Goal: Check status

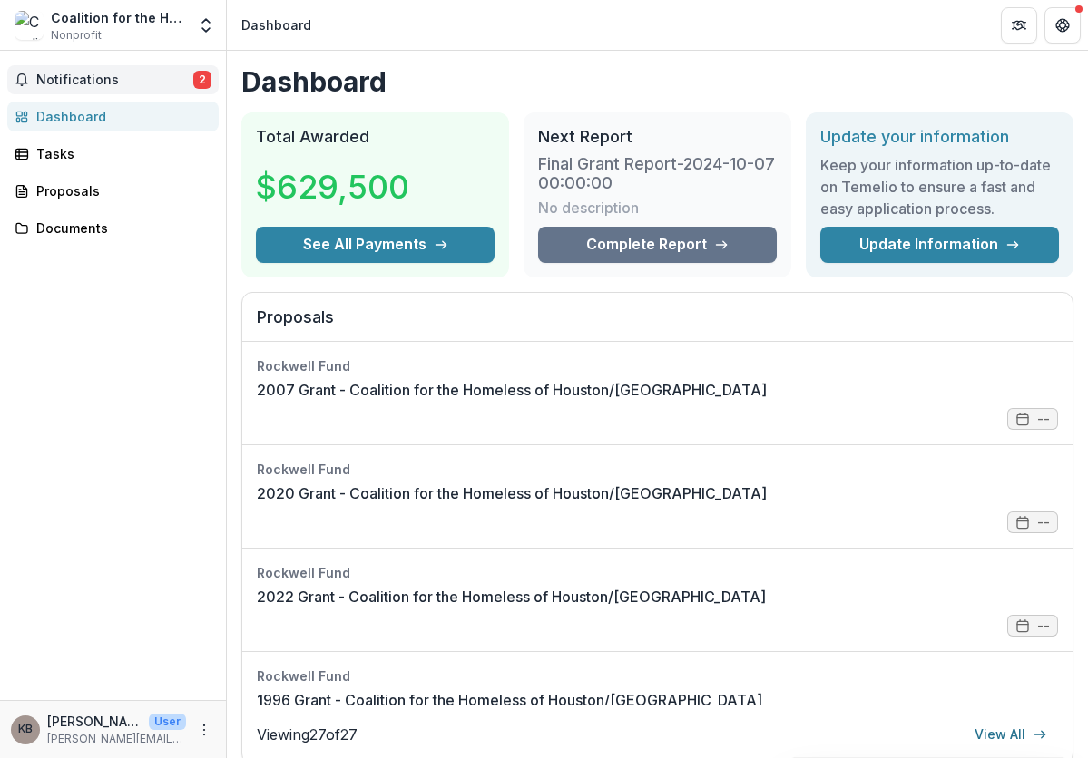
click at [67, 87] on span "Notifications" at bounding box center [114, 80] width 157 height 15
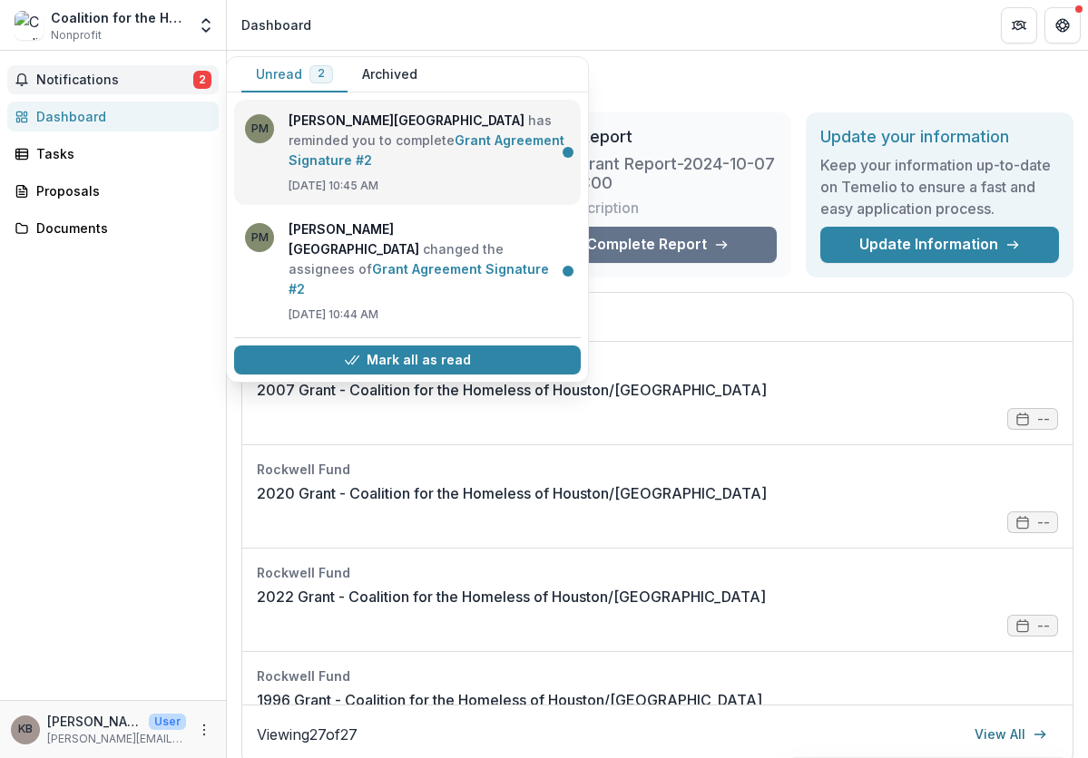
click at [384, 165] on link "Grant Agreement Signature #2" at bounding box center [426, 149] width 276 height 35
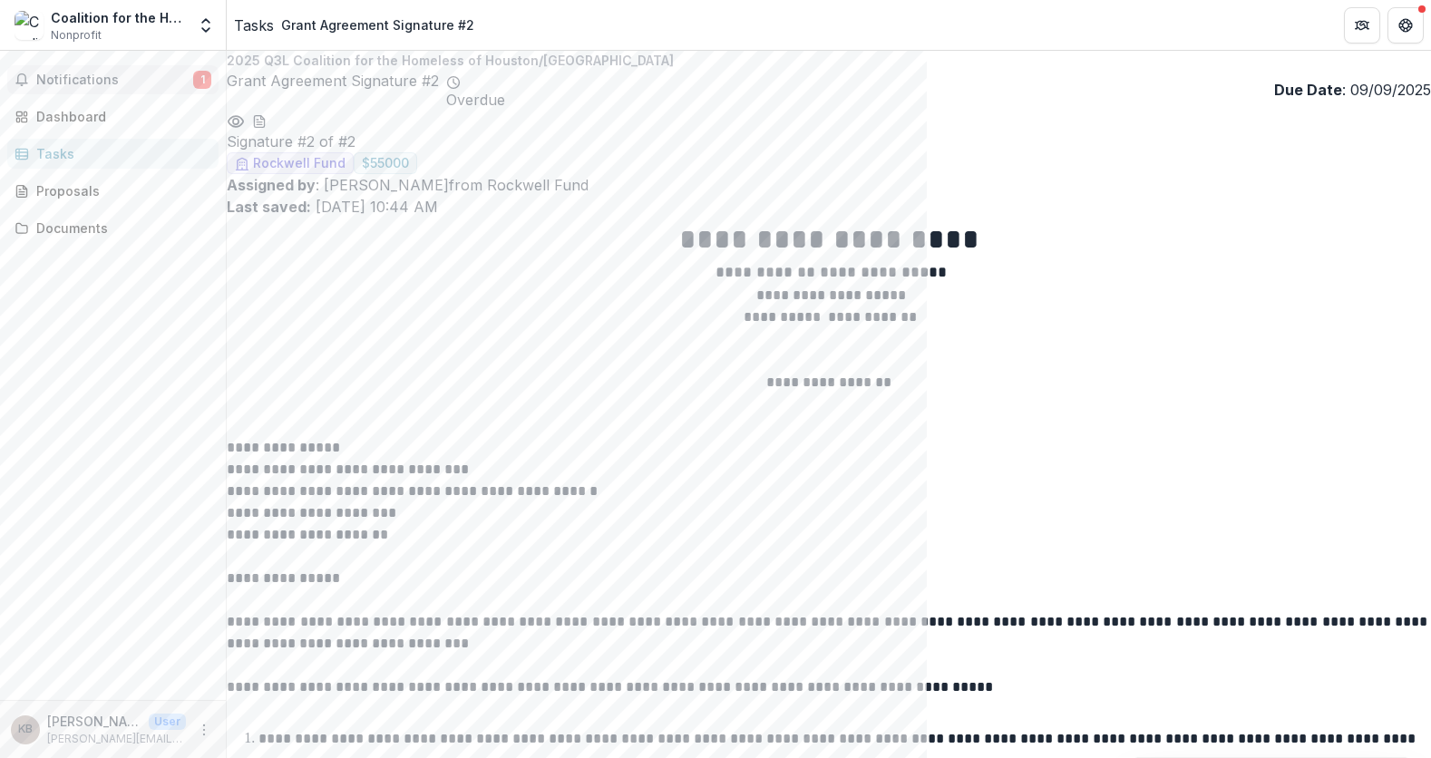
click at [106, 83] on span "Notifications" at bounding box center [114, 80] width 157 height 15
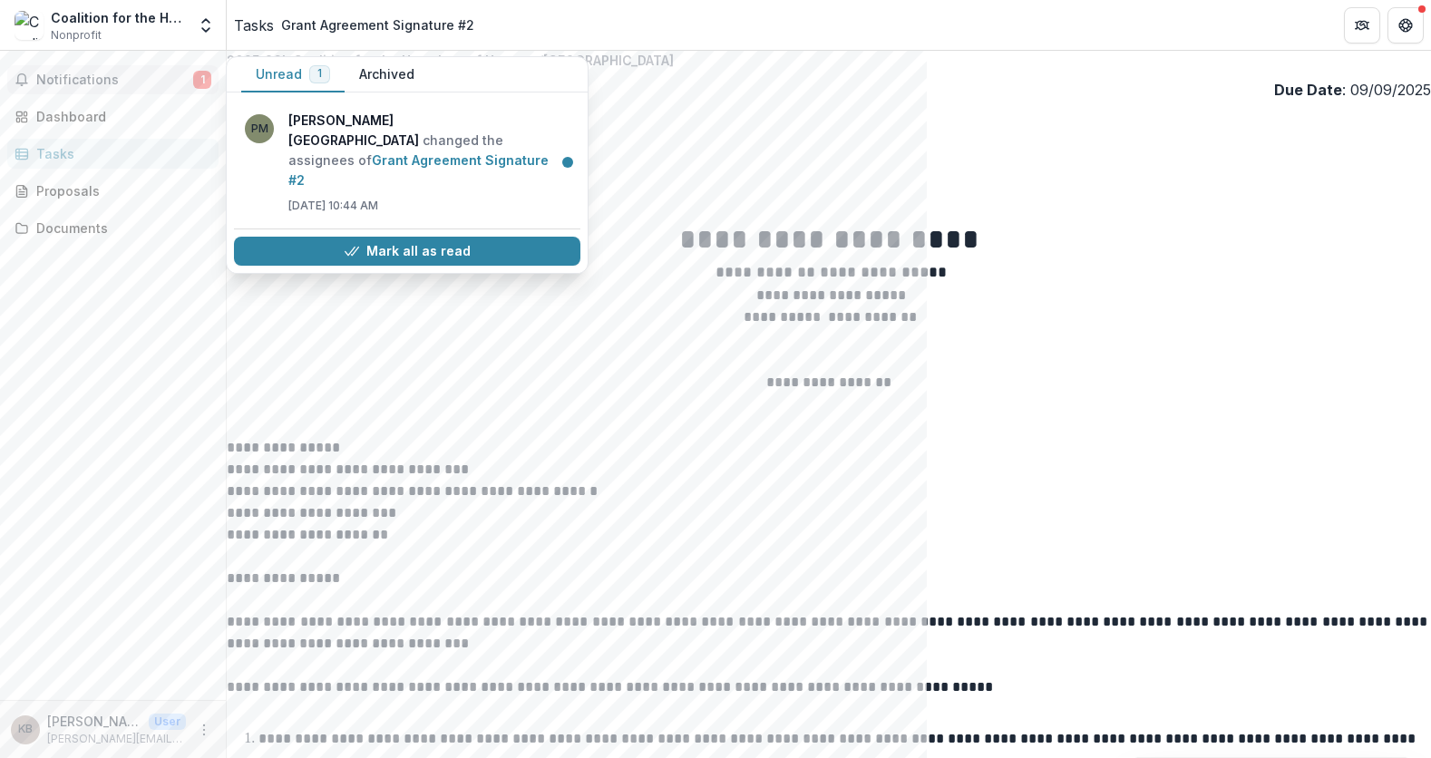
click at [384, 78] on button "Archived" at bounding box center [387, 74] width 84 height 35
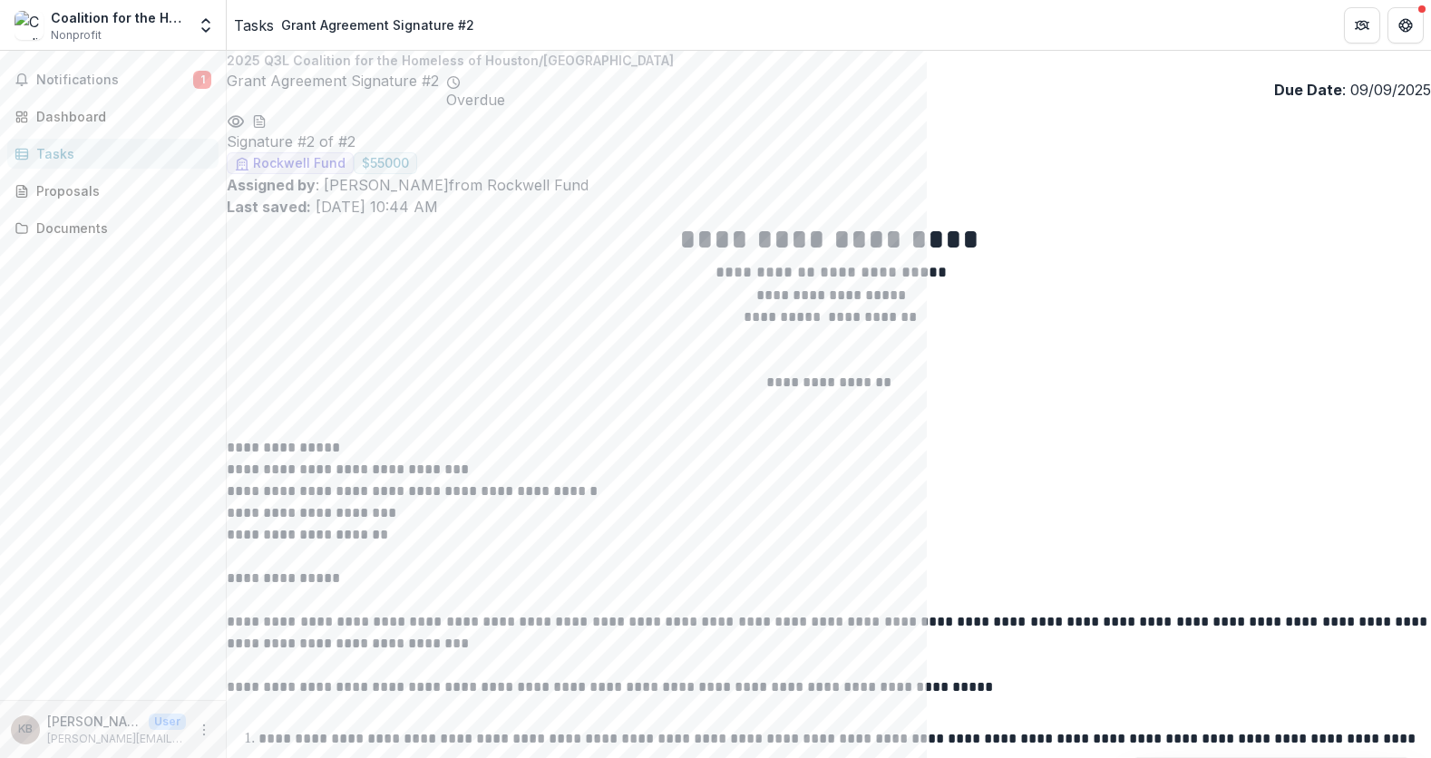
click at [77, 82] on span "Notifications" at bounding box center [114, 80] width 157 height 15
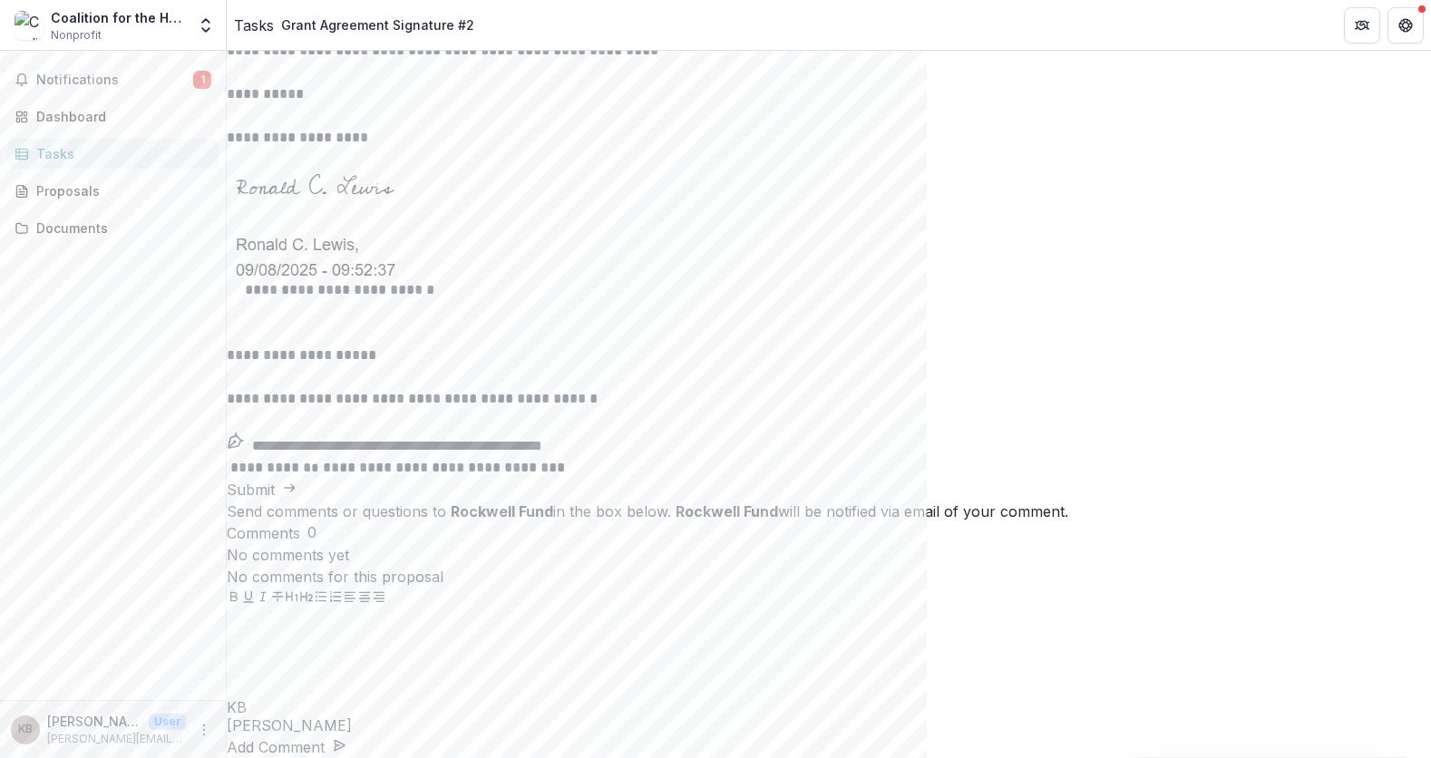
scroll to position [2155, 0]
click at [63, 117] on div "Dashboard" at bounding box center [120, 116] width 168 height 19
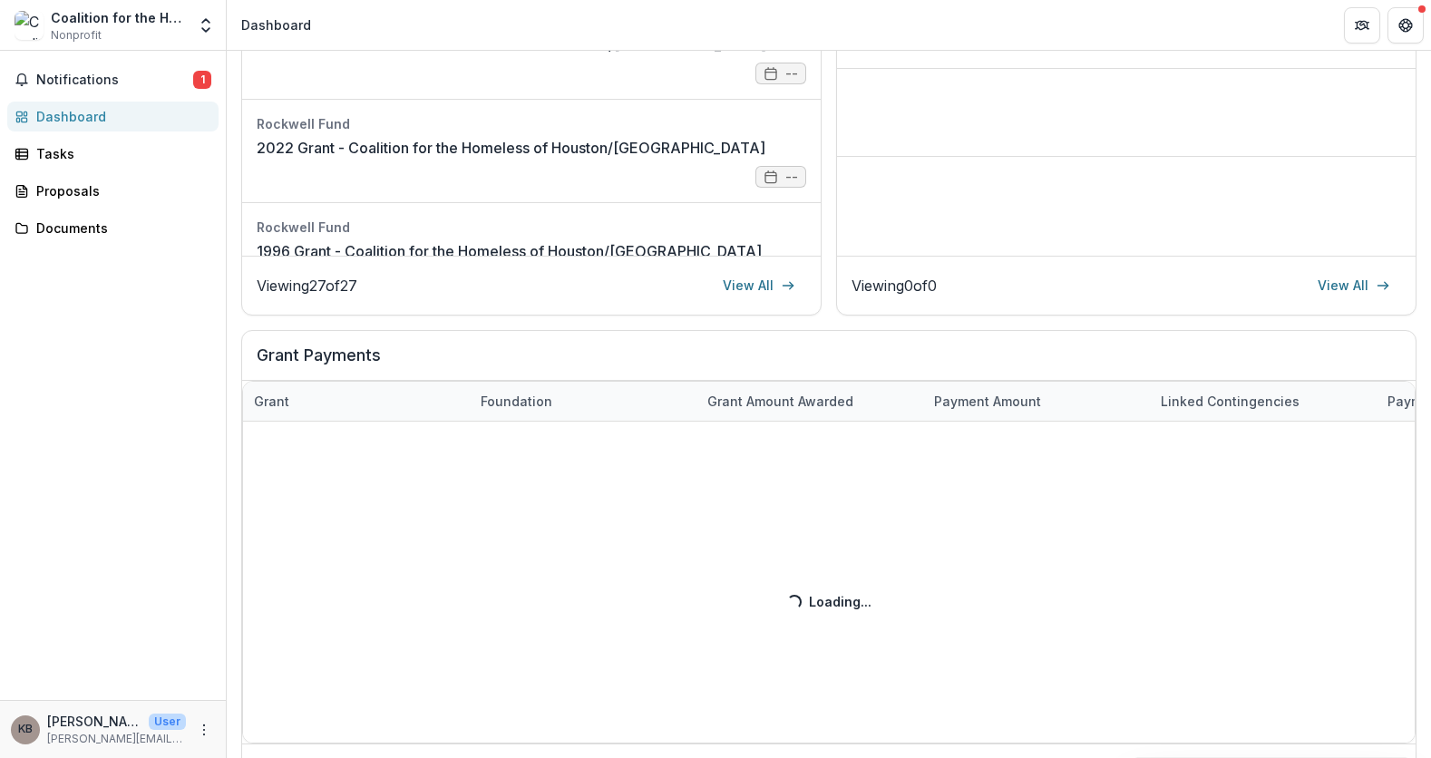
scroll to position [485, 0]
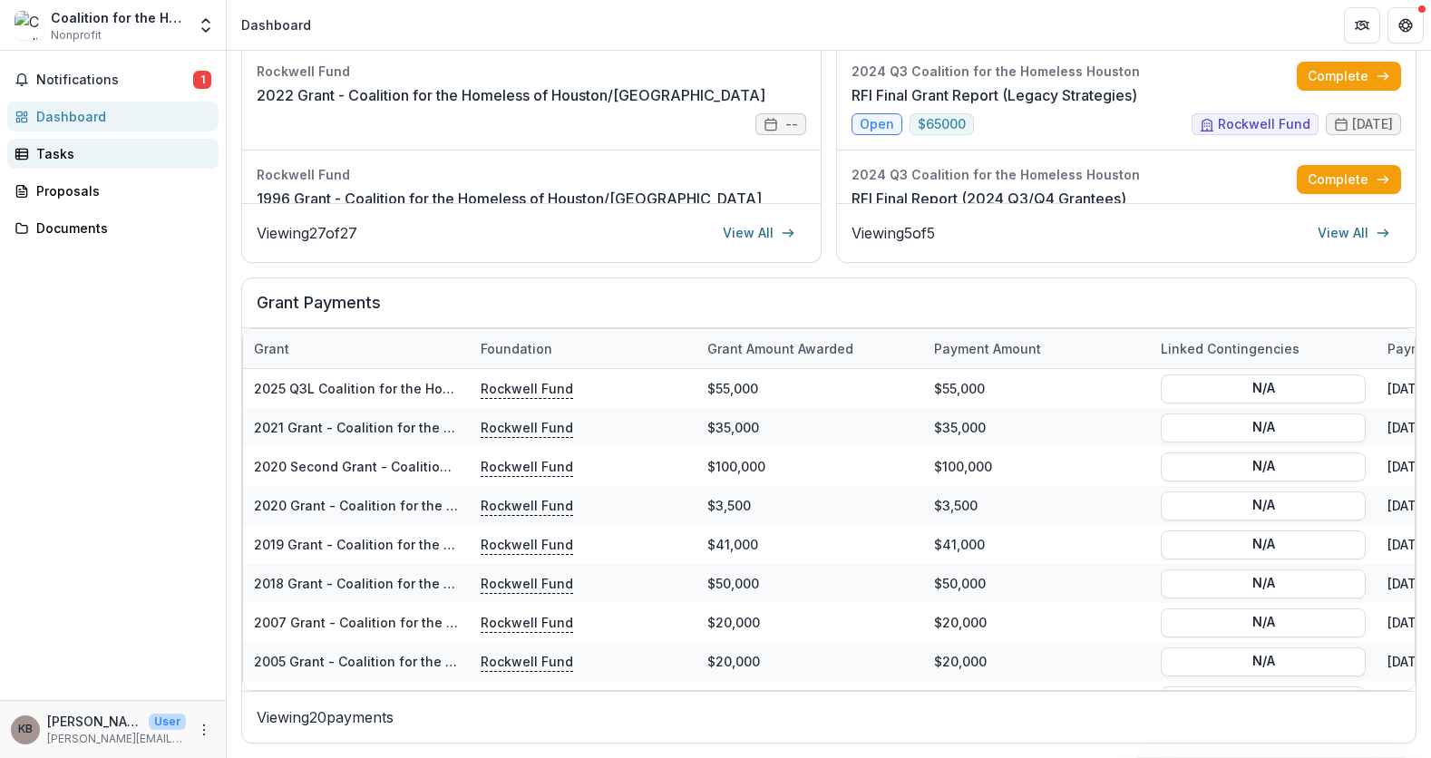
click at [75, 153] on div "Tasks" at bounding box center [120, 153] width 168 height 19
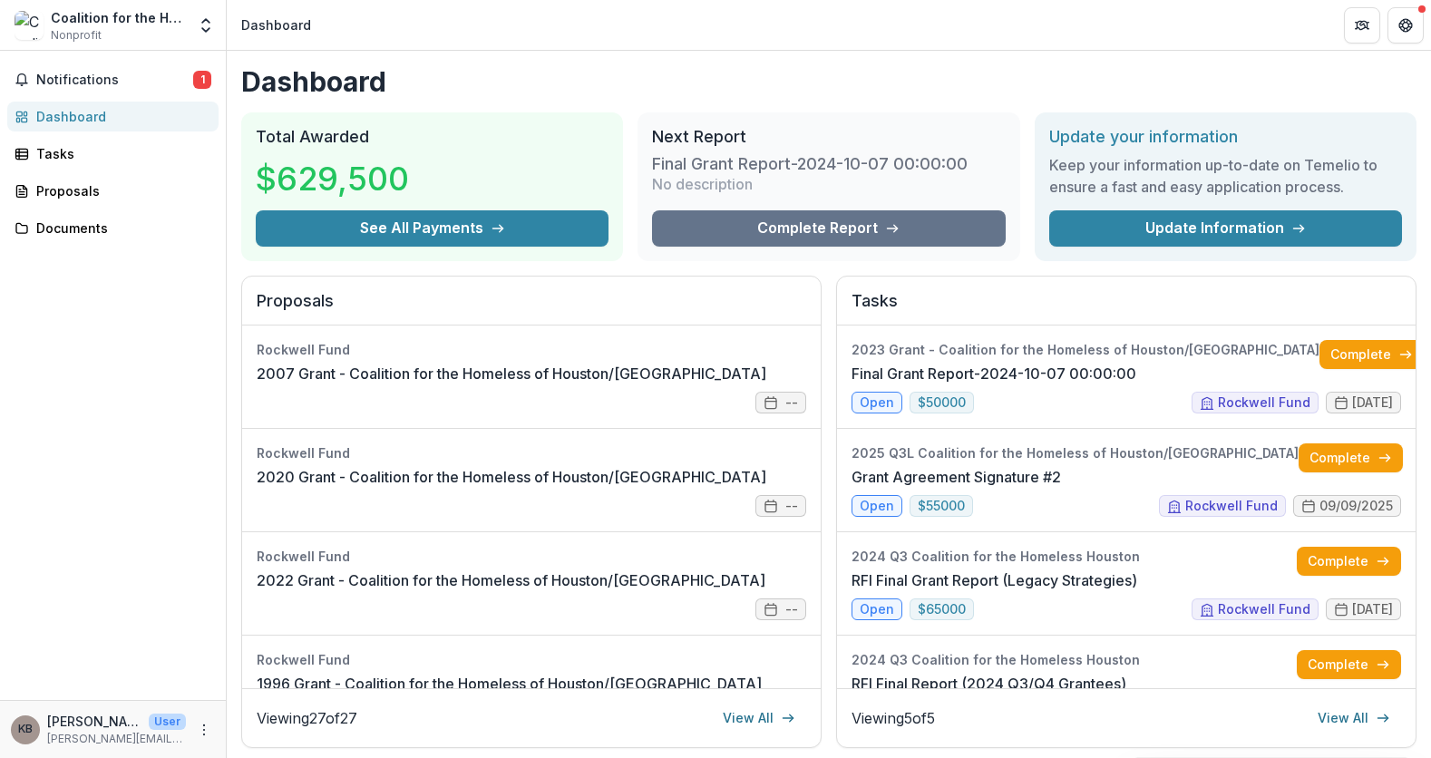
click at [829, 283] on div "Proposals Rockwell Fund 2007 Grant - Coalition for the Homeless of Houston/[GEO…" at bounding box center [829, 512] width 1176 height 473
drag, startPoint x: 829, startPoint y: 283, endPoint x: 812, endPoint y: 276, distance: 18.7
click at [812, 277] on div "Proposals" at bounding box center [531, 302] width 579 height 50
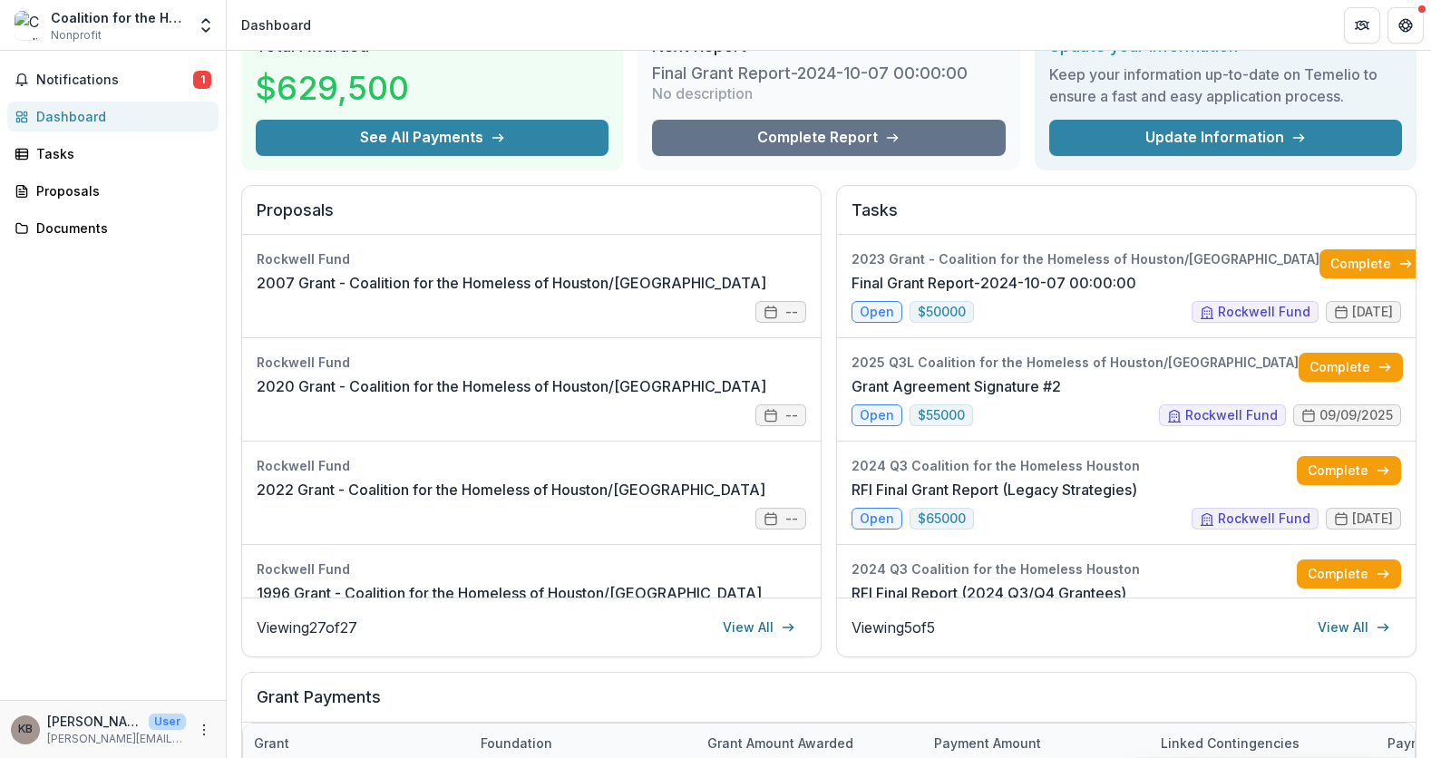
click at [825, 499] on div "Proposals Rockwell Fund 2007 Grant - Coalition for the Homeless of Houston/[GEO…" at bounding box center [829, 421] width 1176 height 473
